Goal: Find specific page/section: Find specific page/section

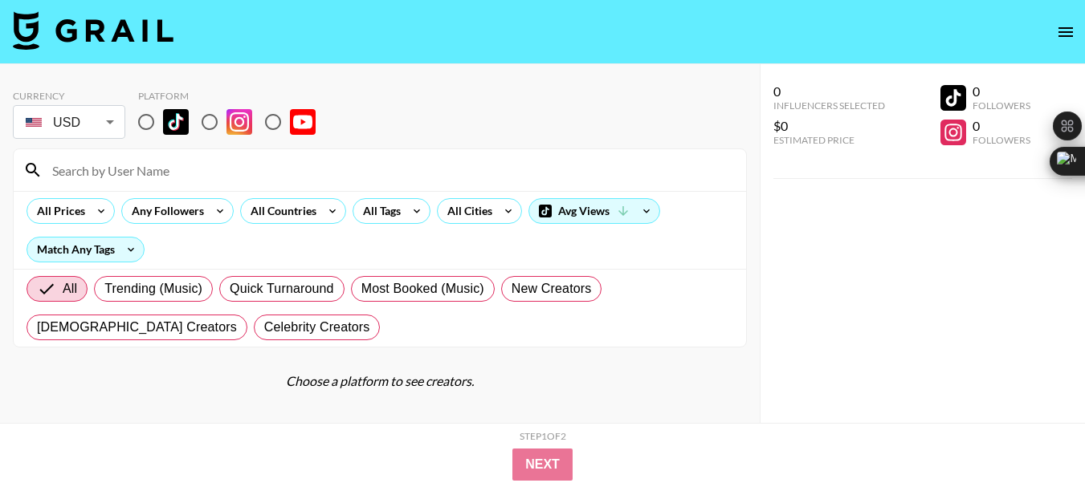
click at [271, 127] on input "radio" at bounding box center [273, 122] width 34 height 34
radio input "true"
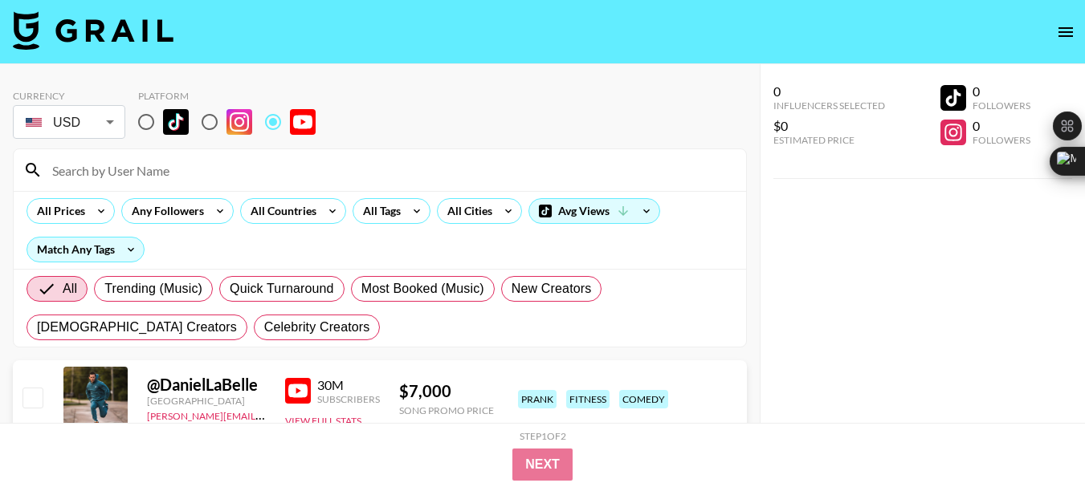
click at [103, 169] on input at bounding box center [390, 170] width 694 height 26
paste input "@ErinTalksMoney"
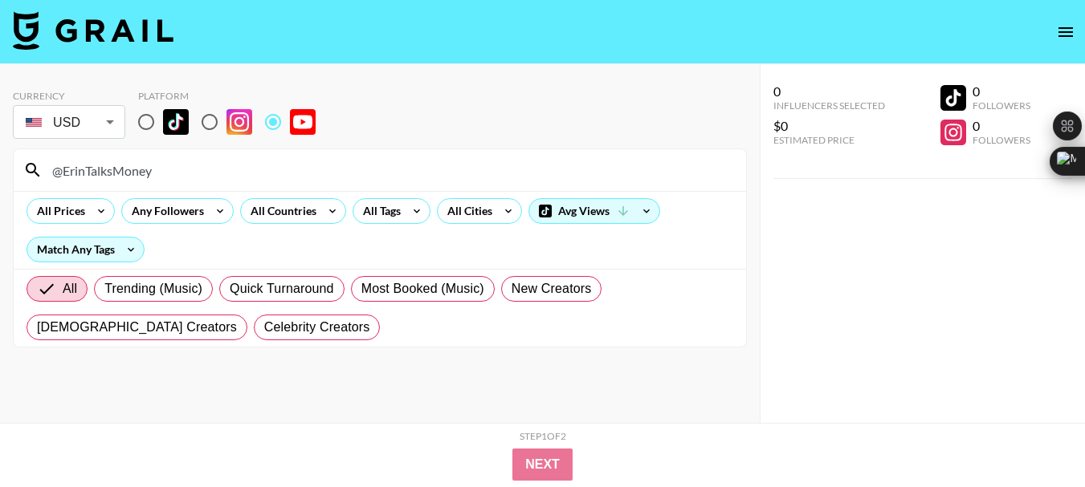
type input "@ErinTalksMoney"
click at [116, 164] on input "@ErinTalksMoney" at bounding box center [390, 170] width 694 height 26
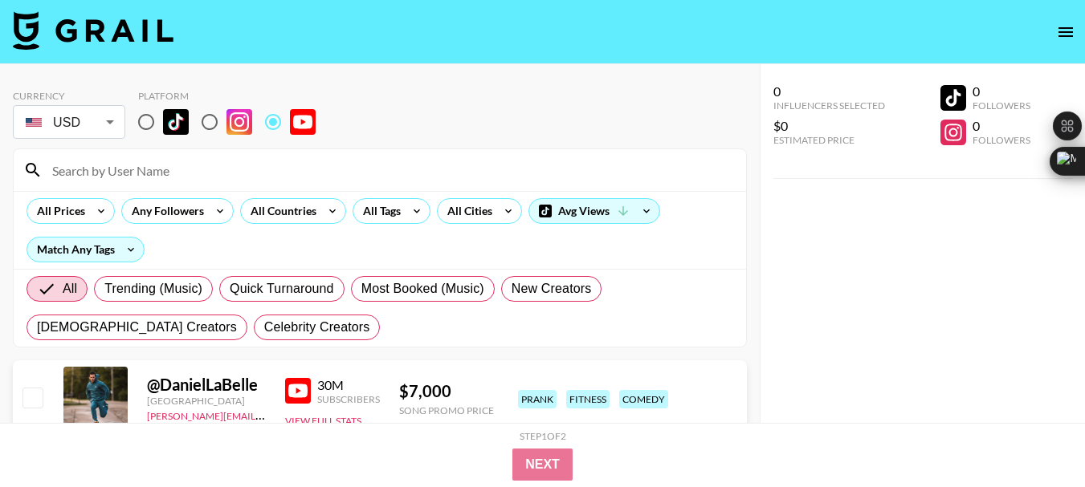
paste input "@foundryfinancial"
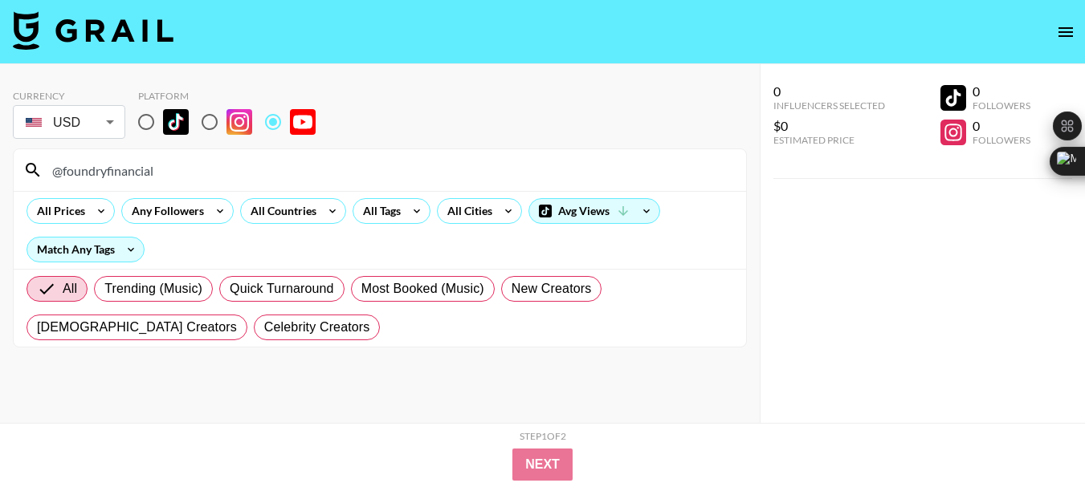
type input "@foundryfinancial"
click at [105, 173] on input "@foundryfinancial" at bounding box center [390, 170] width 694 height 26
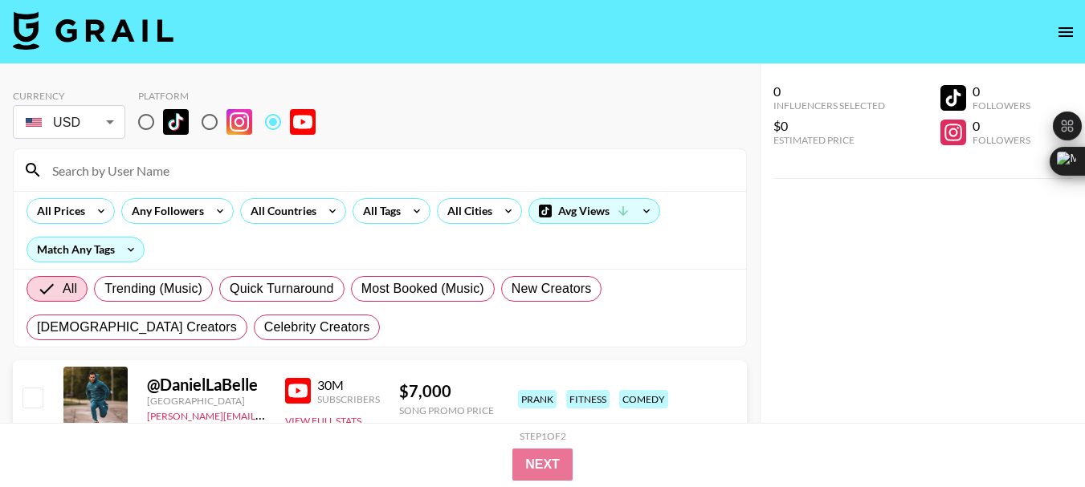
paste input "@MaggiFuchs"
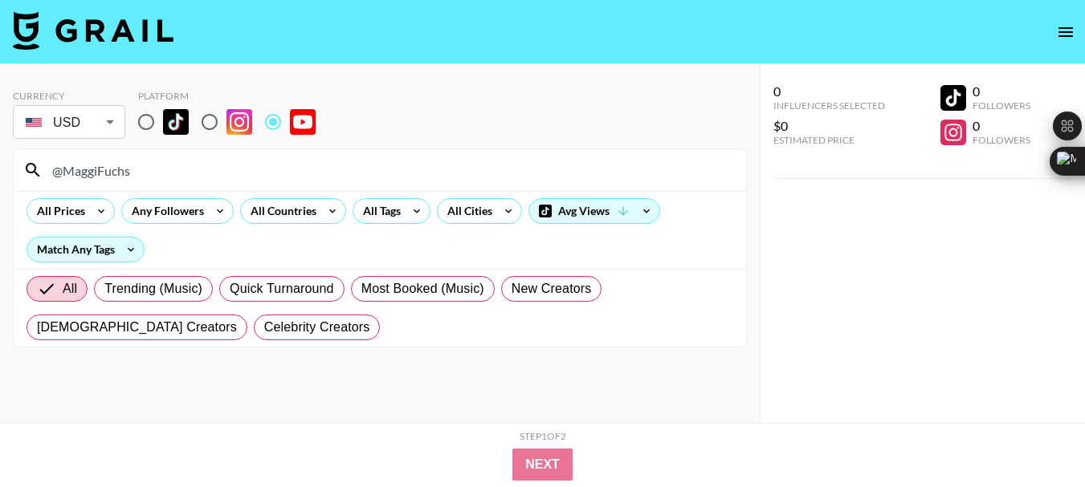
type input "@MaggiFuchs"
click at [96, 166] on input "@MaggiFuchs" at bounding box center [390, 170] width 694 height 26
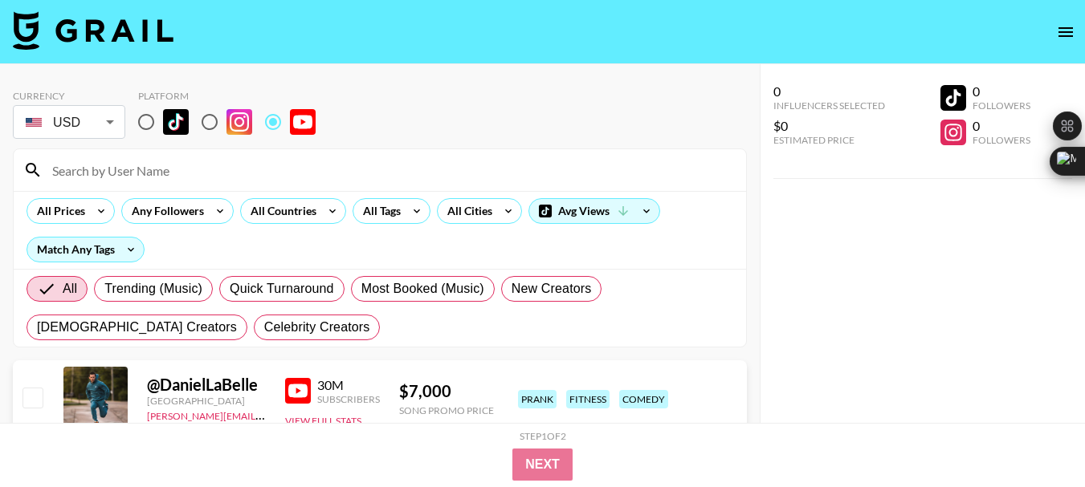
paste input "@DailyDrop"
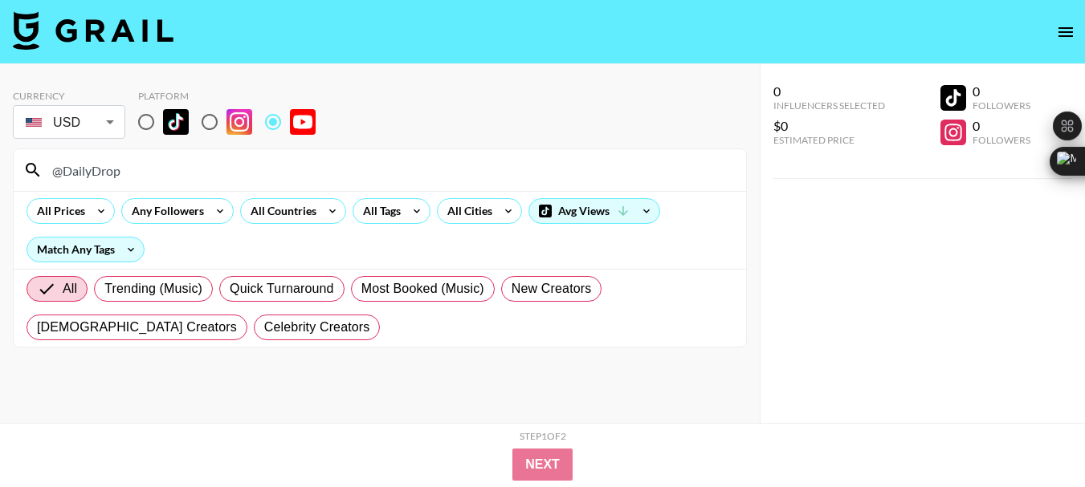
type input "@DailyDrop"
click at [100, 175] on input "@DailyDrop" at bounding box center [390, 170] width 694 height 26
click at [99, 175] on input "@DailyDrop" at bounding box center [390, 170] width 694 height 26
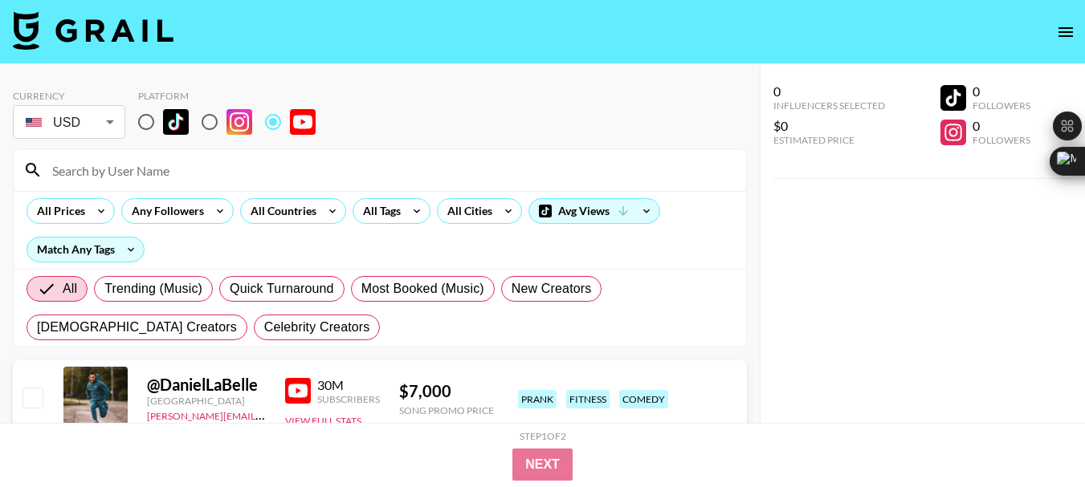
paste input "@JoyfulLivingwithJenLefforge"
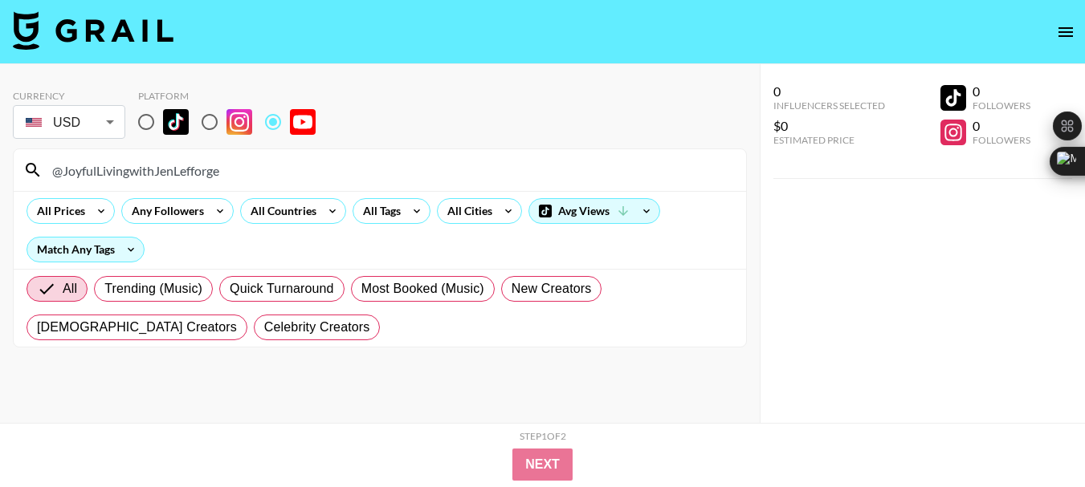
type input "@JoyfulLivingwithJenLefforge"
click at [100, 169] on input "@JoyfulLivingwithJenLefforge" at bounding box center [390, 170] width 694 height 26
drag, startPoint x: 100, startPoint y: 169, endPoint x: 104, endPoint y: 177, distance: 9.0
click at [101, 173] on input "@JoyfulLivingwithJenLefforge" at bounding box center [390, 170] width 694 height 26
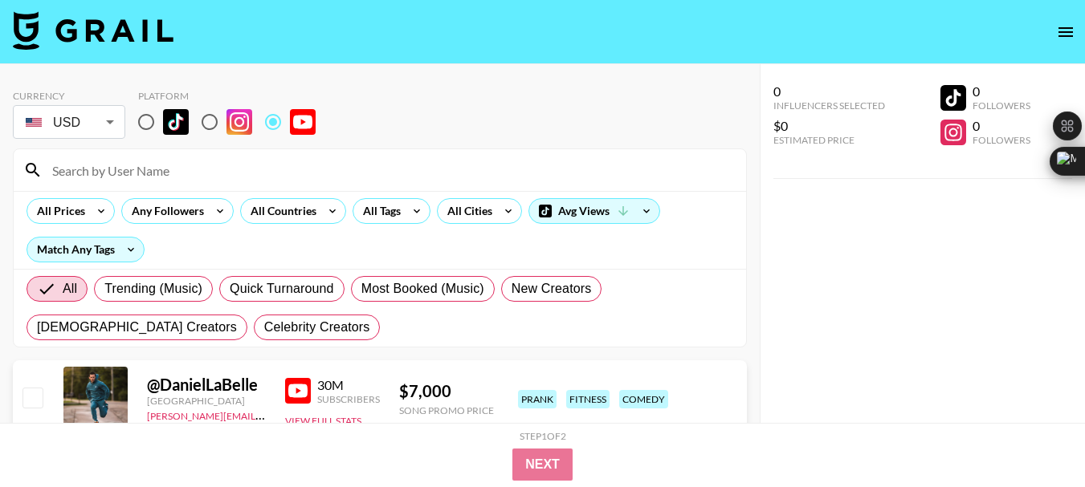
paste input "@AshlynneEaton"
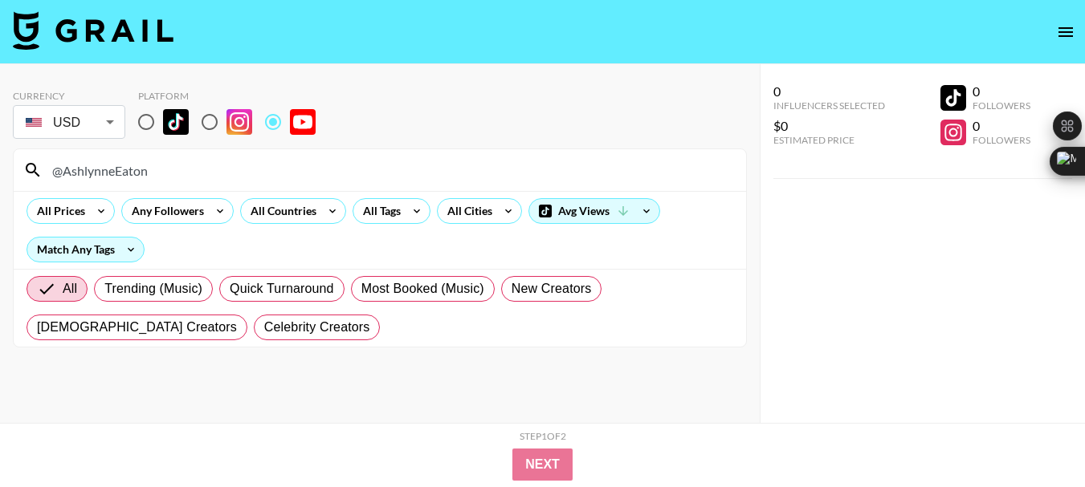
type input "@AshlynneEaton"
click at [81, 173] on input "@AshlynneEaton" at bounding box center [390, 170] width 694 height 26
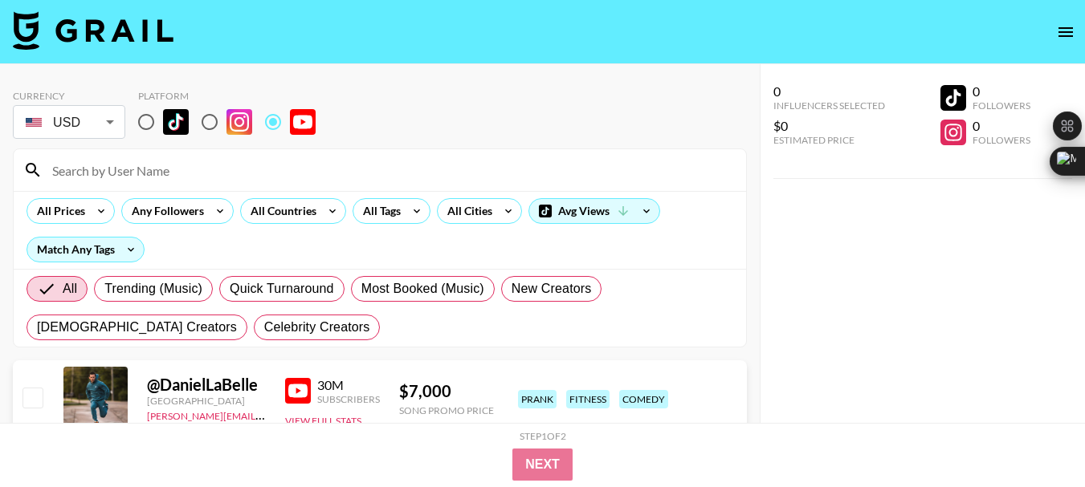
paste input "@JanandAnn"
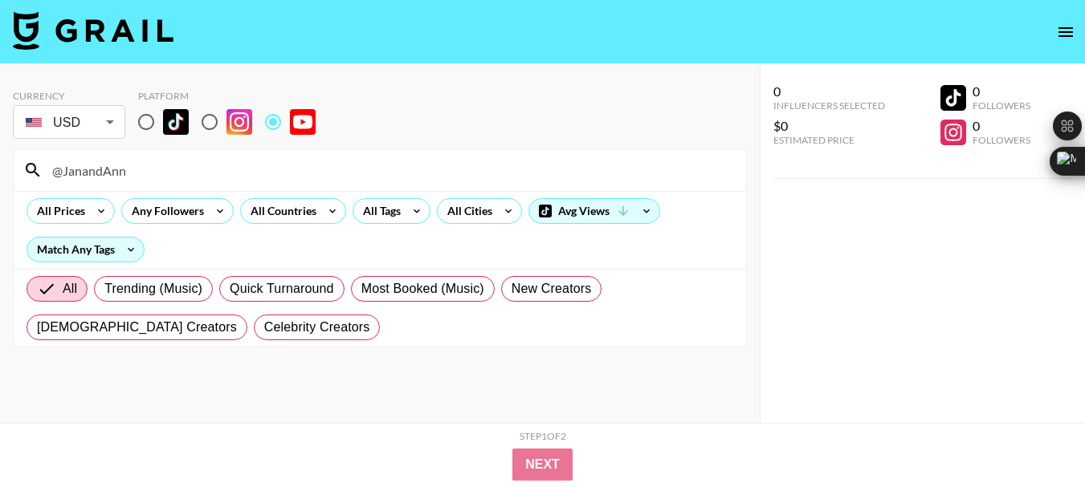
type input "@JanandAnn"
click at [102, 168] on input "@JanandAnn" at bounding box center [390, 170] width 694 height 26
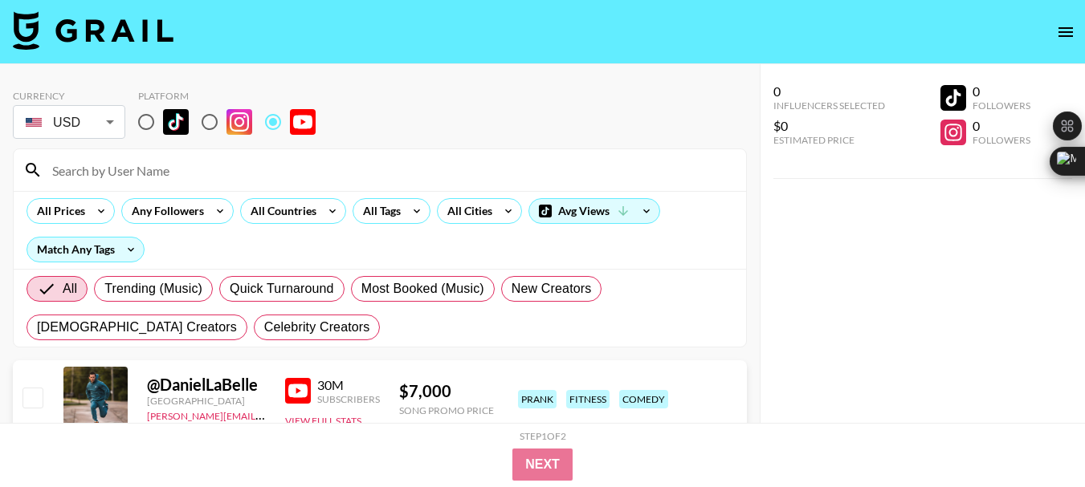
paste input "@Dallinandbella"
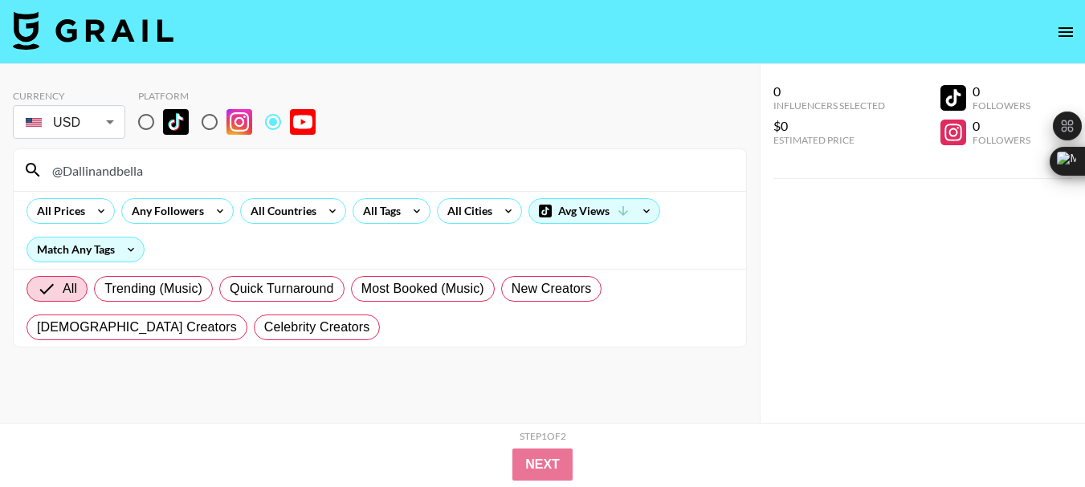
type input "@Dallinandbella"
click at [87, 165] on input "@Dallinandbella" at bounding box center [390, 170] width 694 height 26
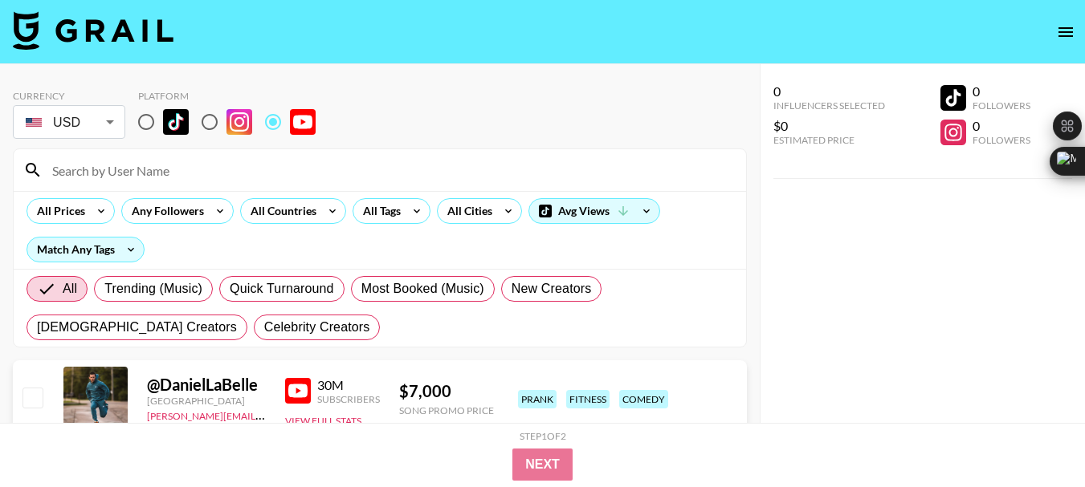
paste input "@Joel_Emilia"
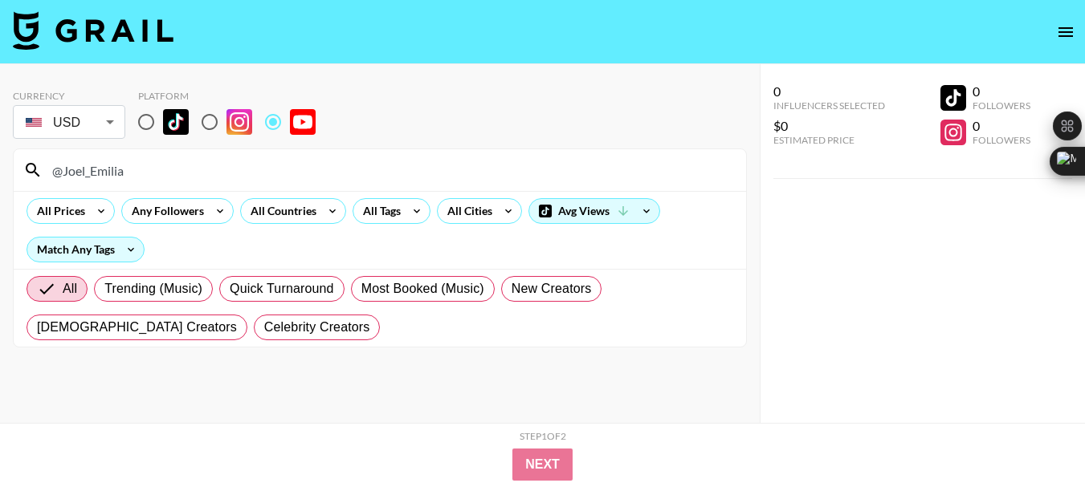
type input "@Joel_Emilia"
click at [95, 175] on input "@Joel_Emilia" at bounding box center [390, 170] width 694 height 26
click at [95, 174] on input "@Joel_Emilia" at bounding box center [390, 170] width 694 height 26
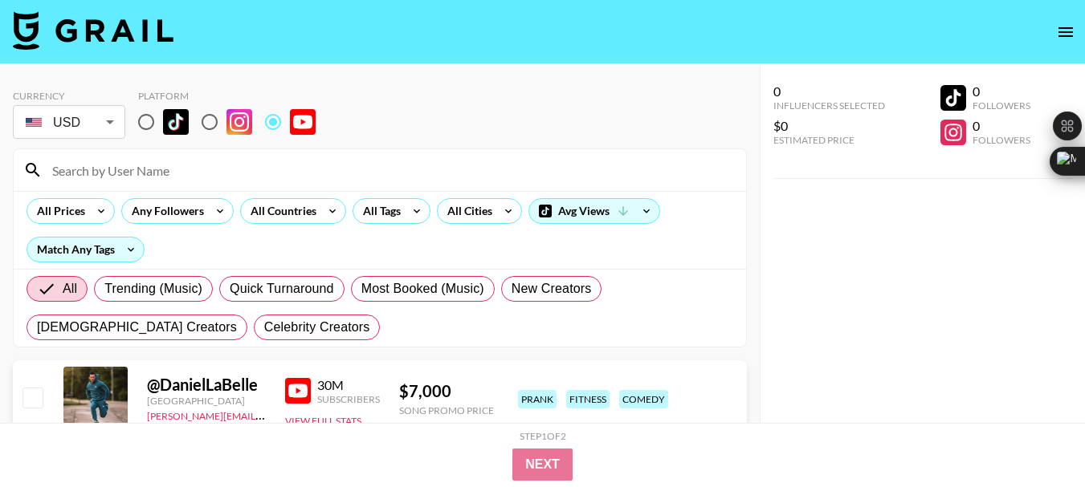
paste input "@kayli_king"
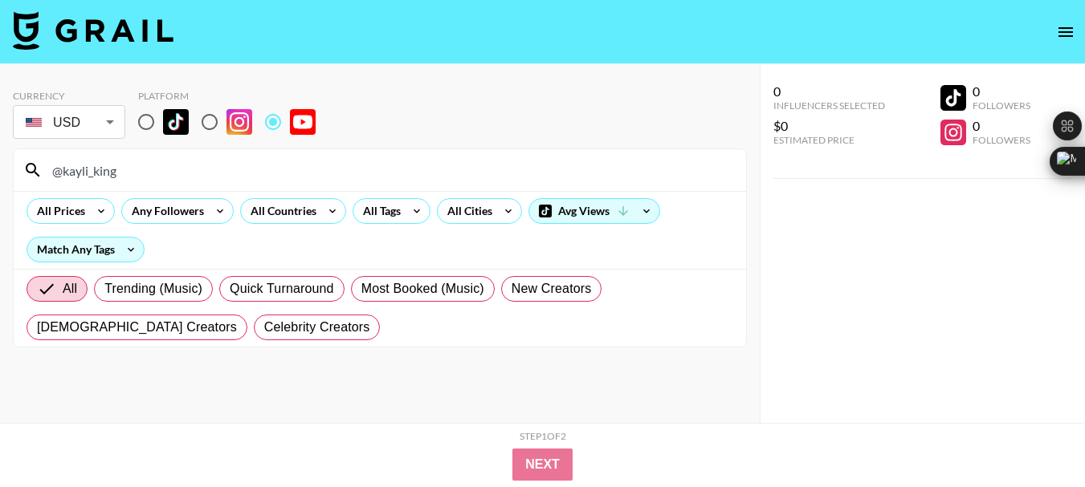
type input "@kayli_king"
click at [79, 161] on input "@kayli_king" at bounding box center [390, 170] width 694 height 26
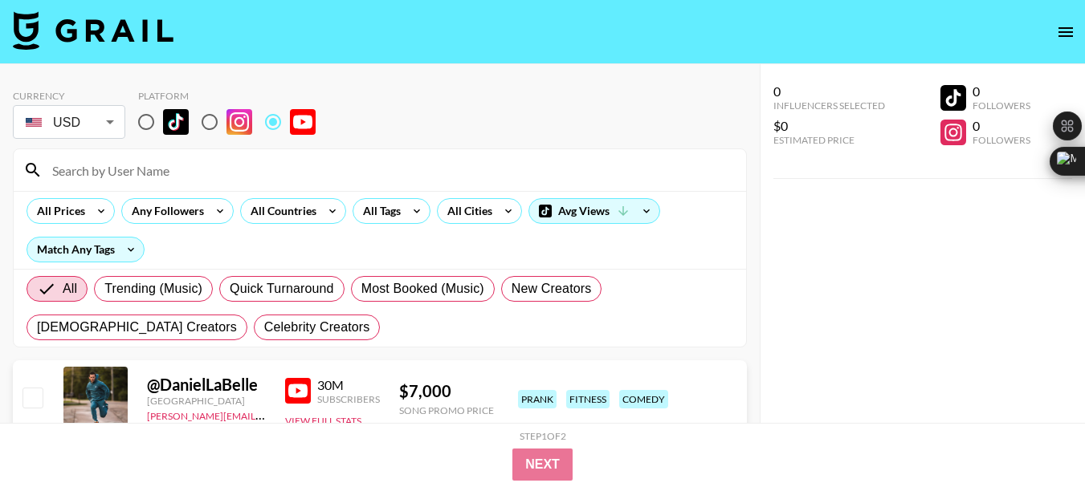
paste input "@jadynmorse"
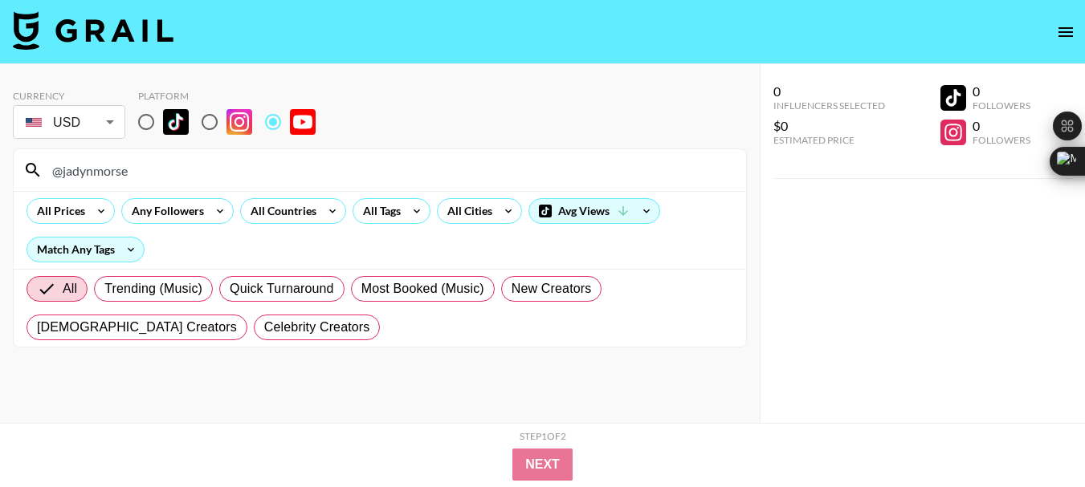
type input "@jadynmorse"
click at [105, 161] on input "@jadynmorse" at bounding box center [390, 170] width 694 height 26
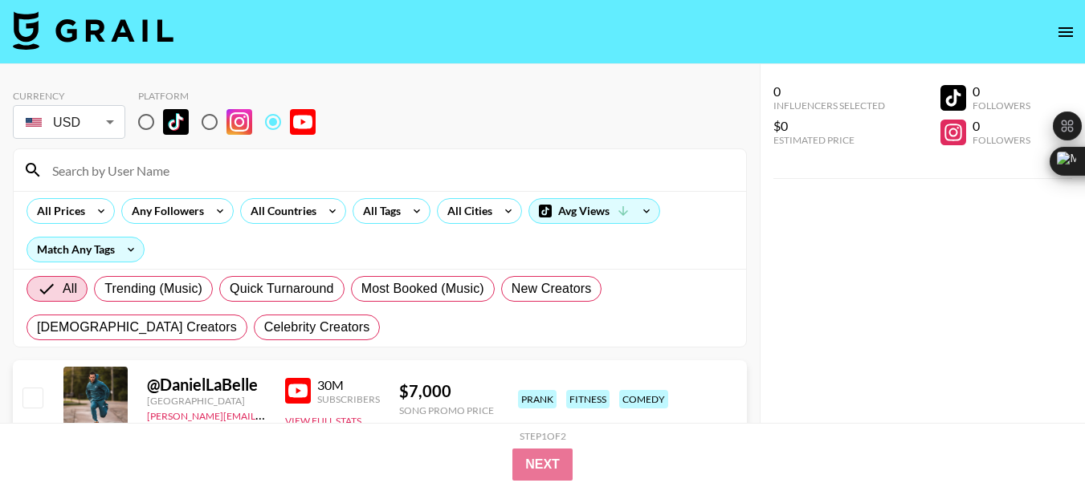
paste input "@remingtonlemert103"
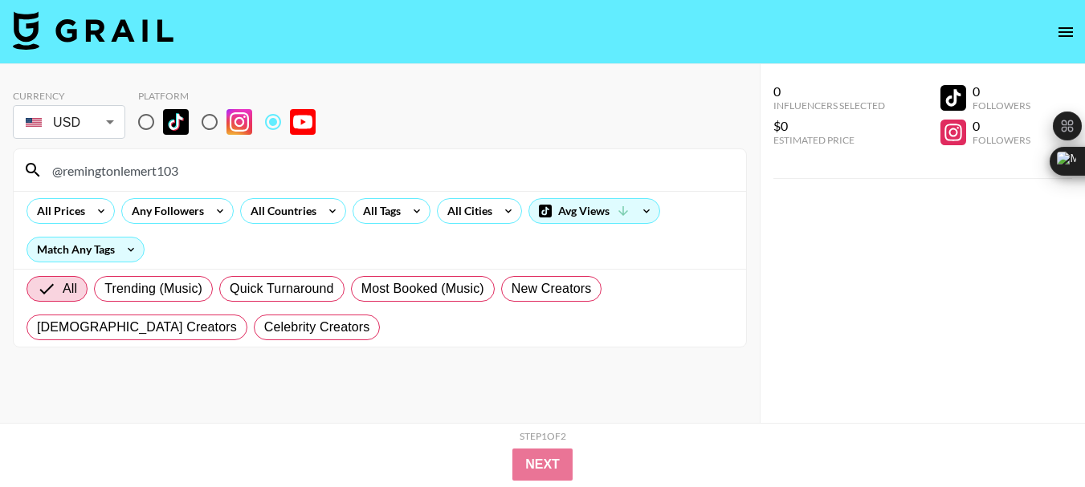
type input "@remingtonlemert103"
click at [120, 169] on input "@remingtonlemert103" at bounding box center [390, 170] width 694 height 26
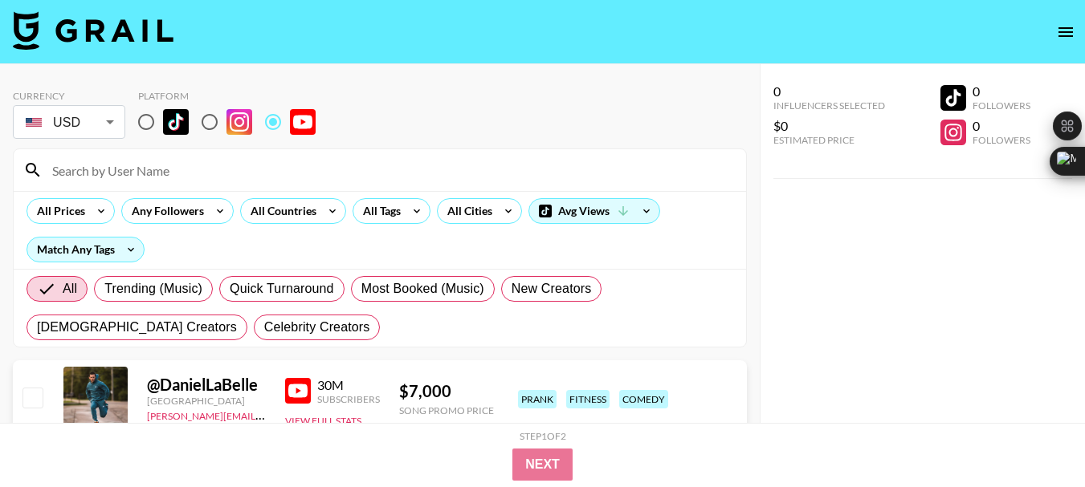
paste input "@poppiesstudios"
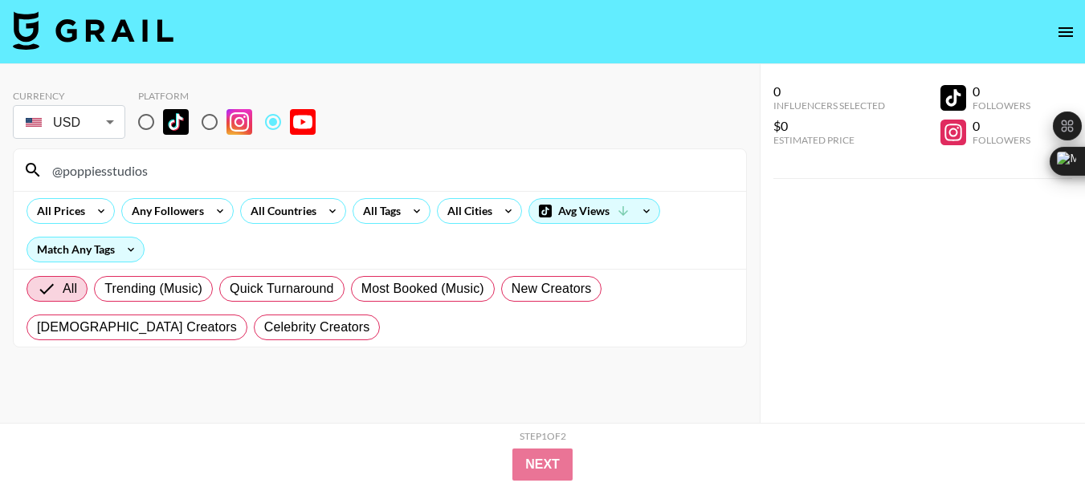
type input "@poppiesstudios"
click at [108, 174] on input "@poppiesstudios" at bounding box center [390, 170] width 694 height 26
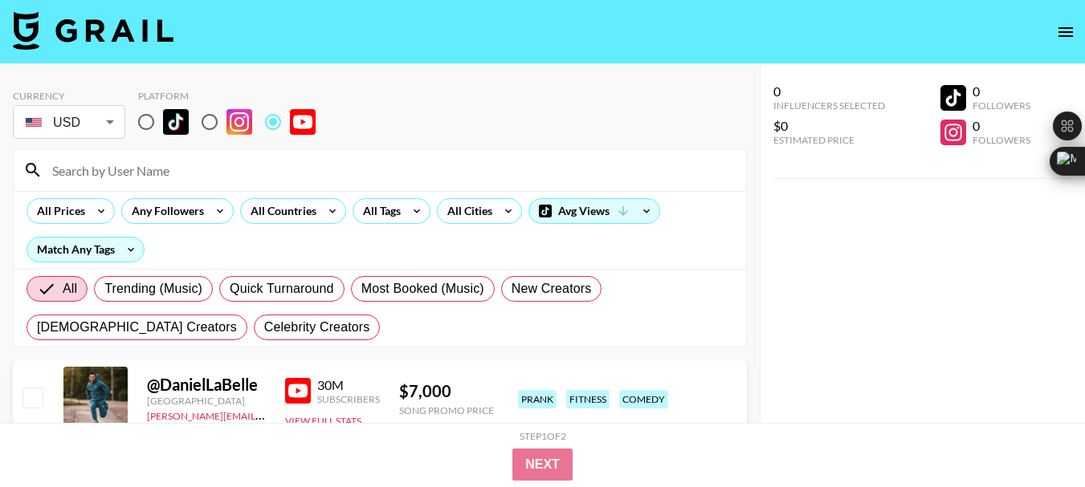
paste input "@GearsandGasoline"
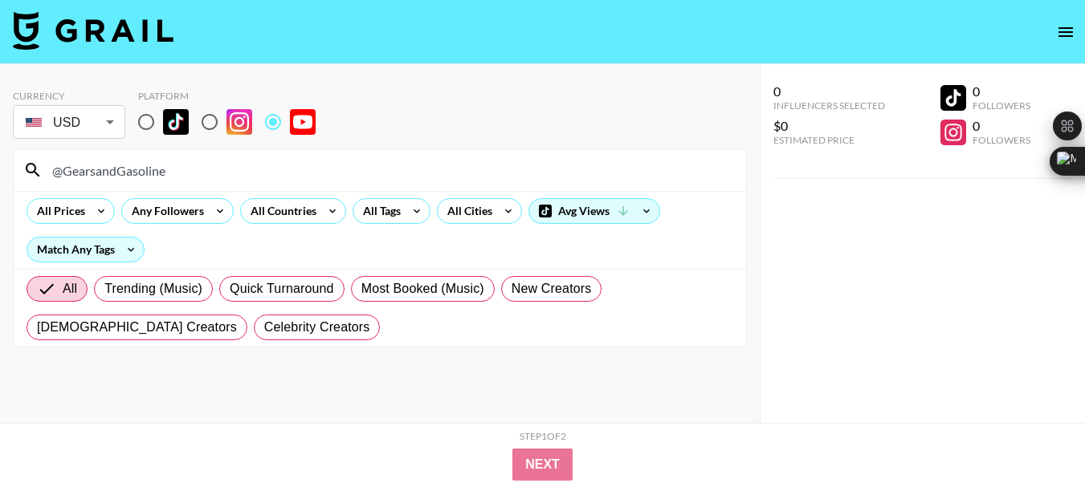
type input "@GearsandGasoline"
